Goal: Navigation & Orientation: Find specific page/section

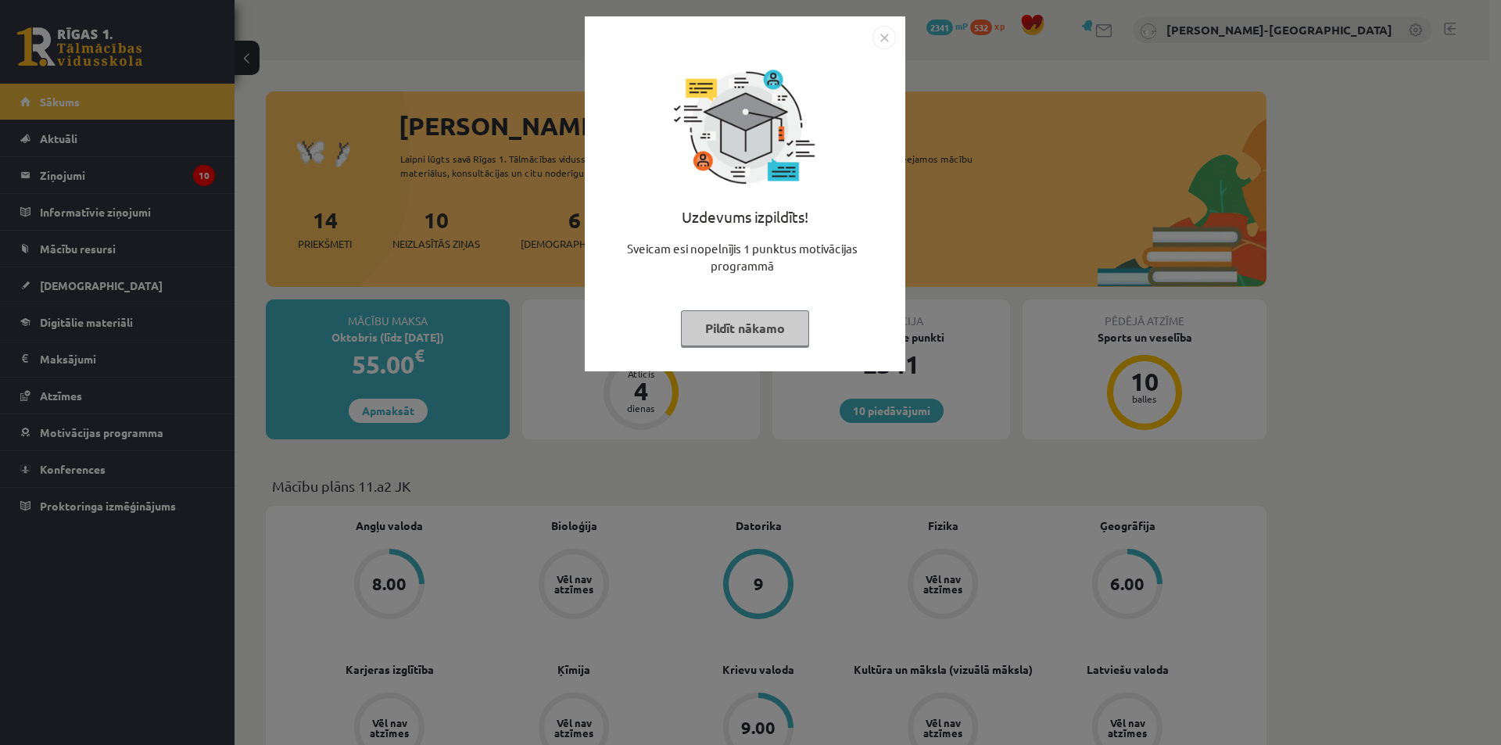
click at [701, 325] on button "Pildīt nākamo" at bounding box center [745, 328] width 128 height 36
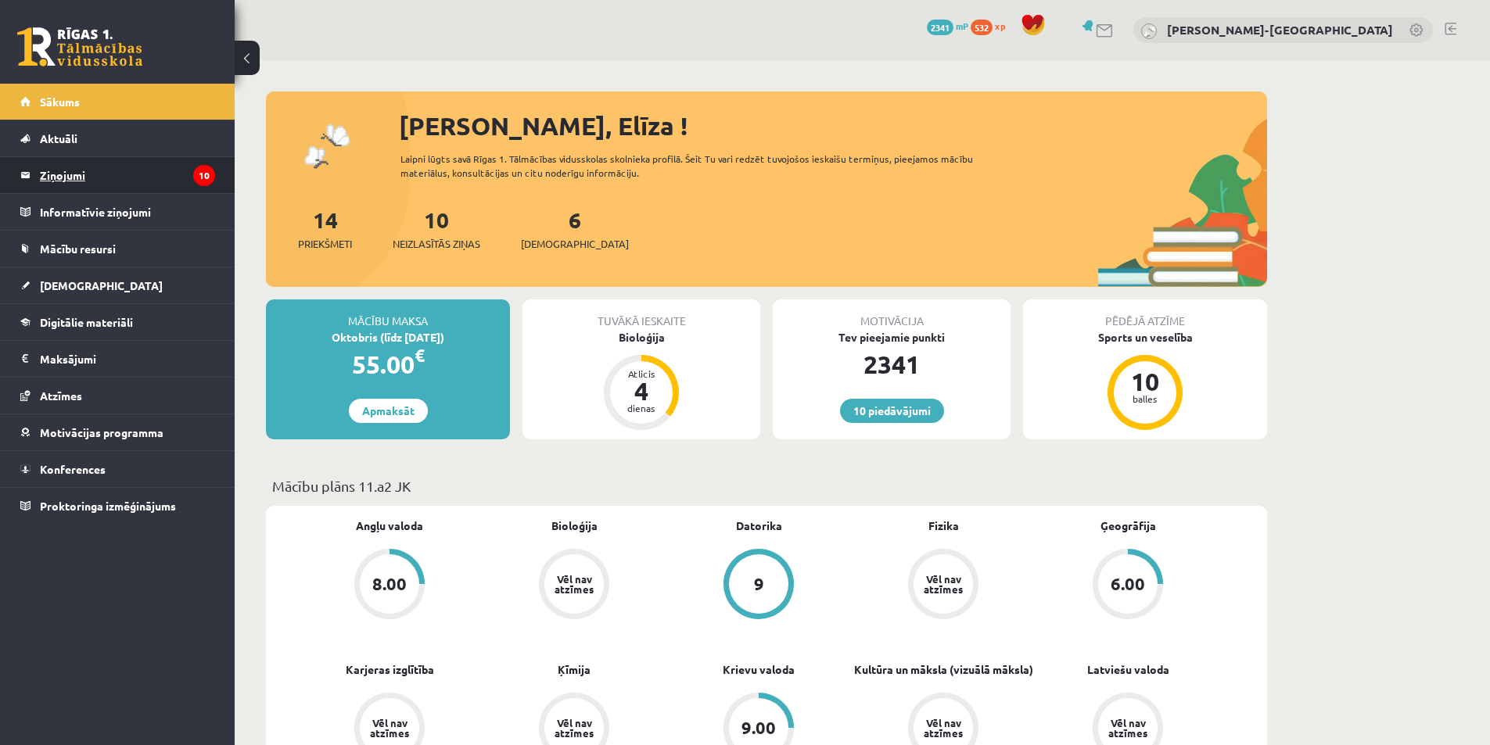
click at [137, 174] on legend "Ziņojumi 10" at bounding box center [127, 175] width 175 height 36
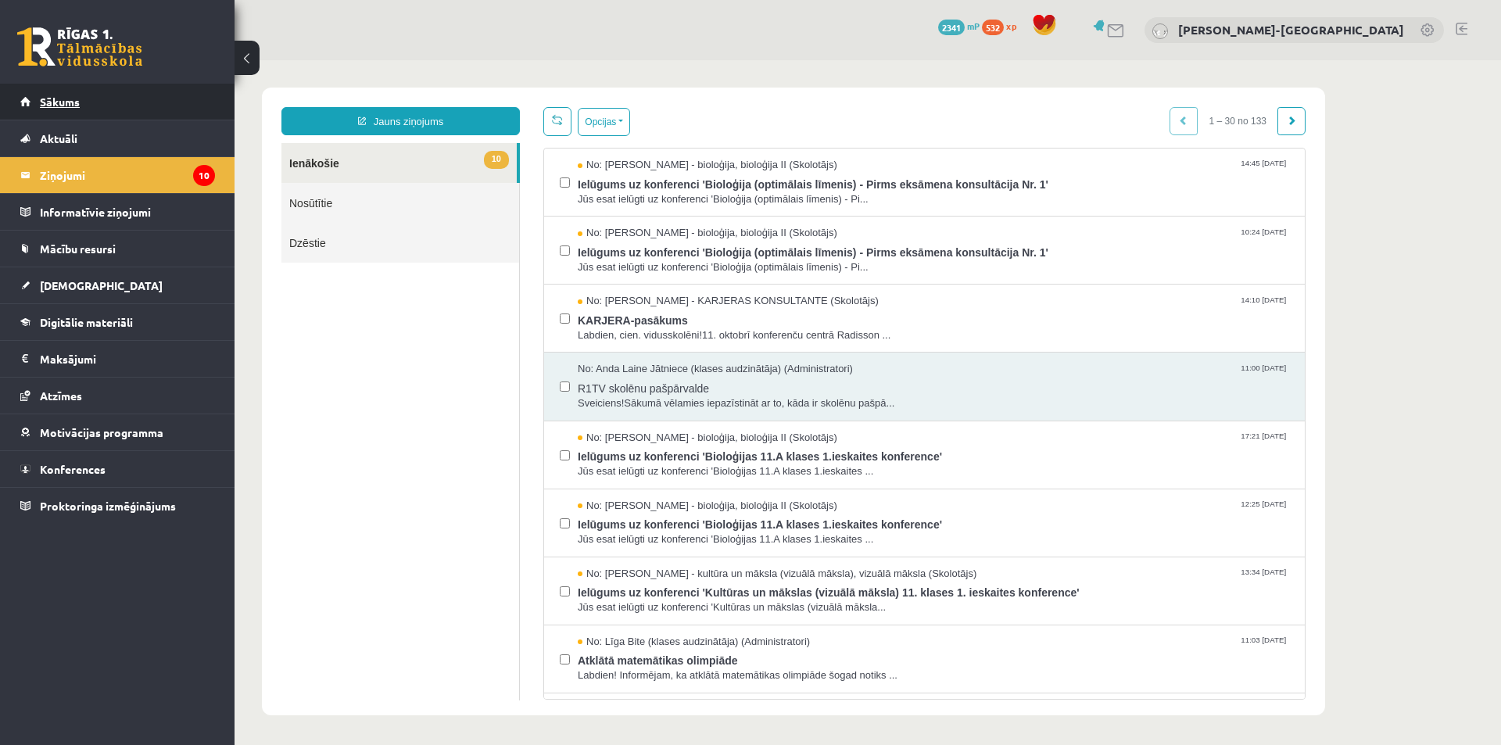
click at [129, 103] on link "Sākums" at bounding box center [117, 102] width 195 height 36
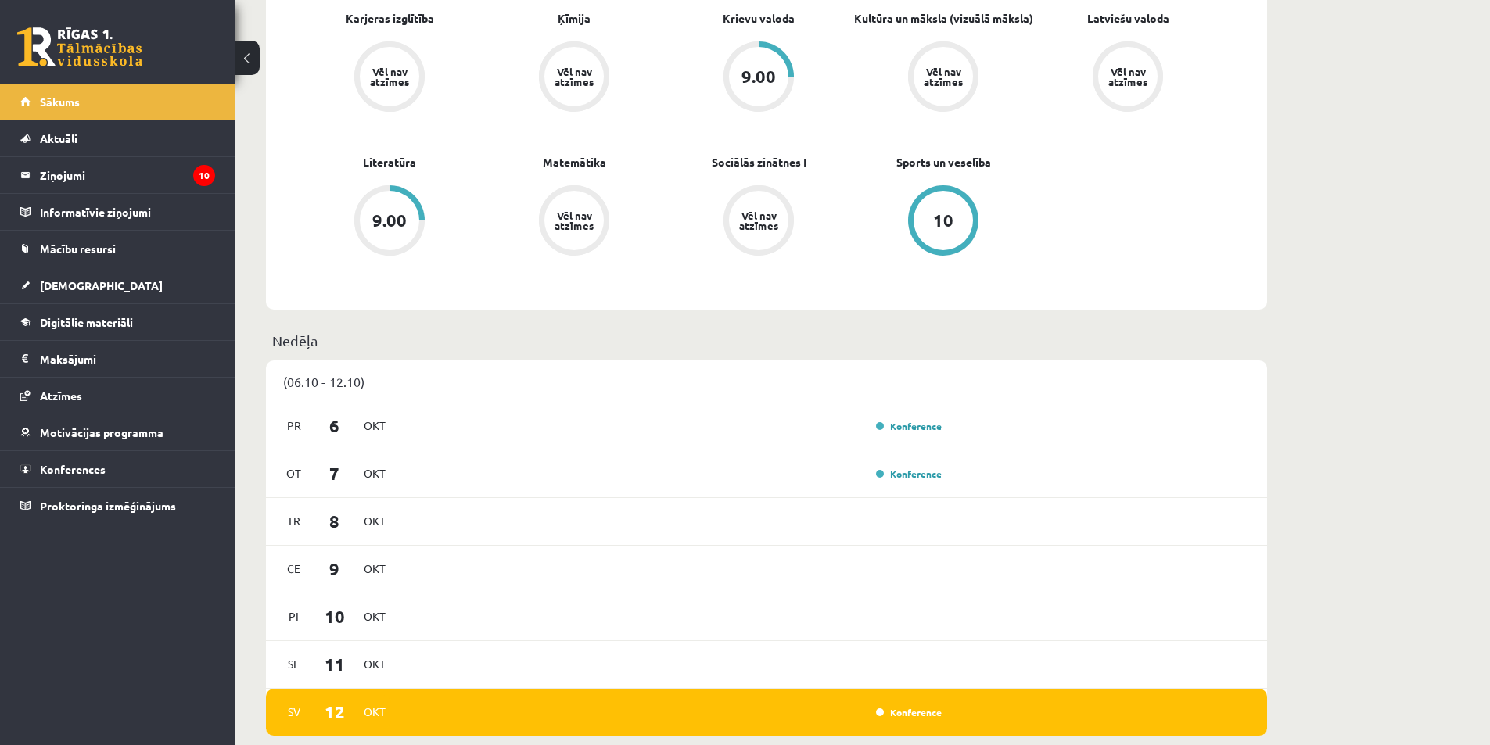
scroll to position [260, 0]
